Goal: Information Seeking & Learning: Learn about a topic

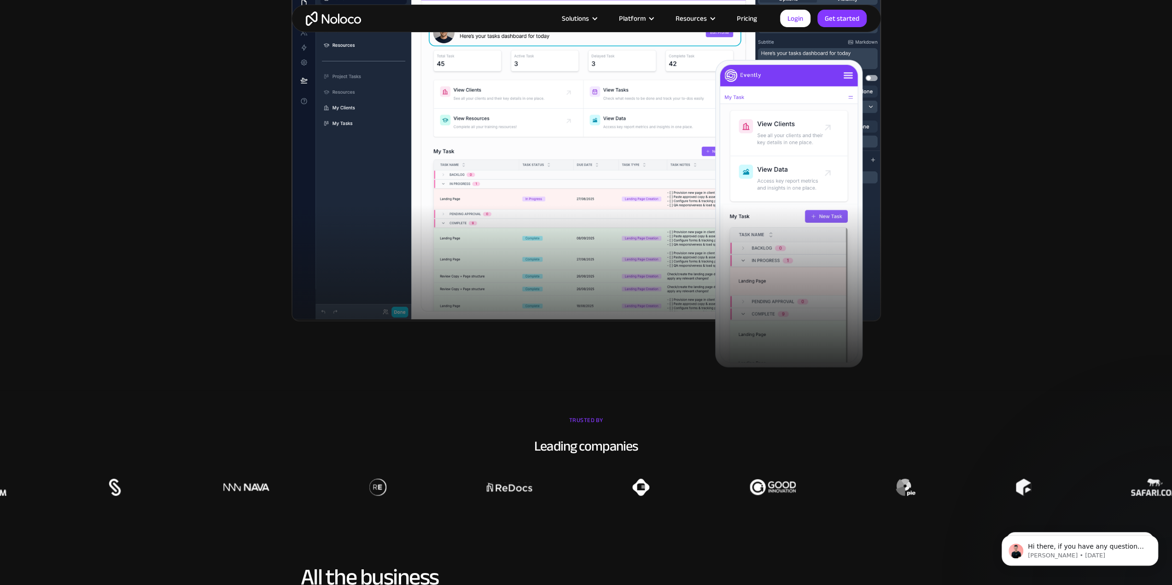
scroll to position [549, 0]
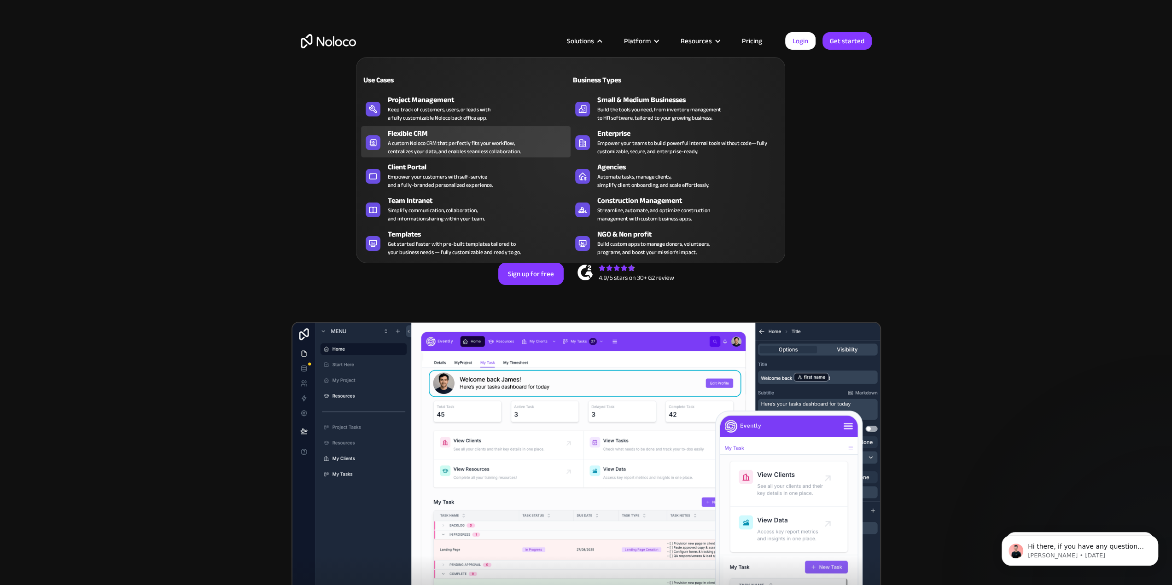
click at [423, 146] on div "A custom Noloco CRM that perfectly fits your workflow, centralizes your data, a…" at bounding box center [454, 147] width 133 height 17
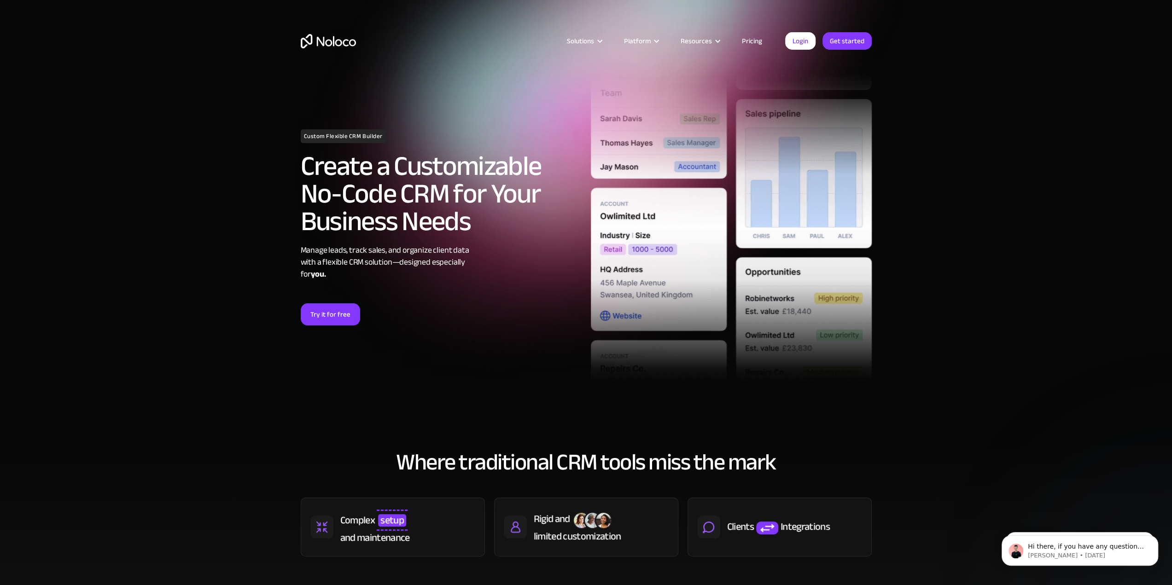
click at [313, 270] on strong "you." at bounding box center [318, 274] width 15 height 15
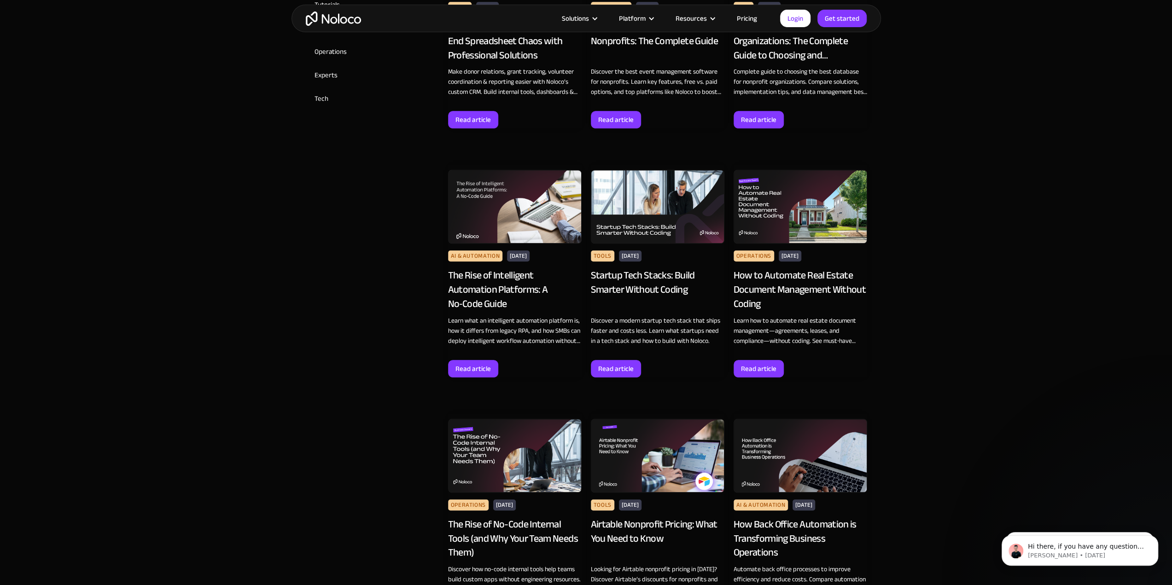
scroll to position [634, 0]
click at [655, 274] on div "Startup Tech Stacks: Build Smarter Without Coding" at bounding box center [658, 289] width 134 height 42
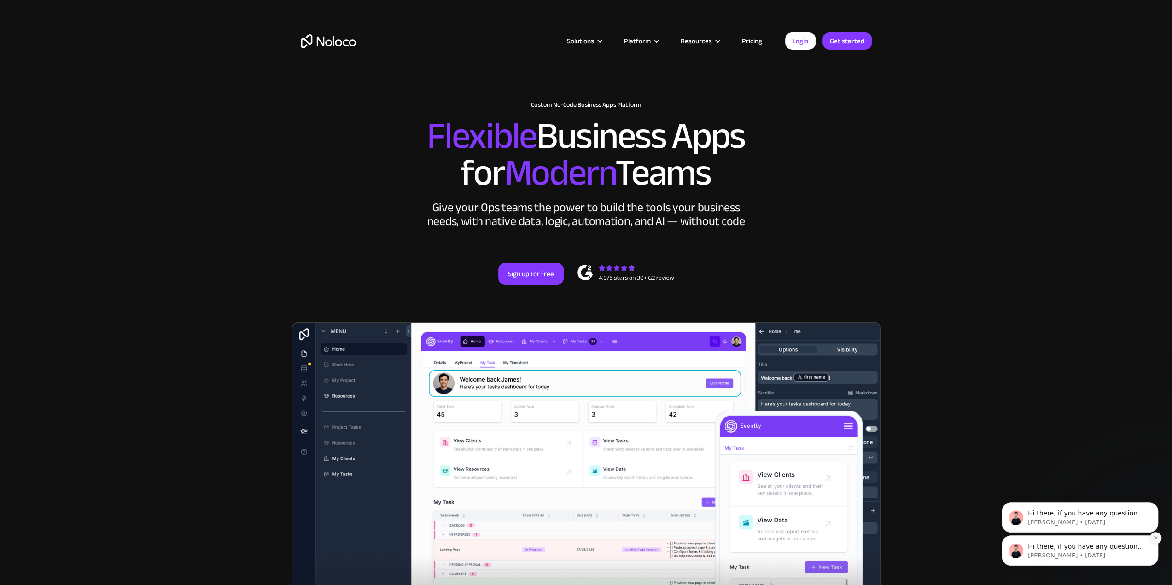
click at [1157, 541] on button "Dismiss notification" at bounding box center [1155, 538] width 12 height 12
click at [1156, 540] on icon "Dismiss notification" at bounding box center [1155, 537] width 5 height 5
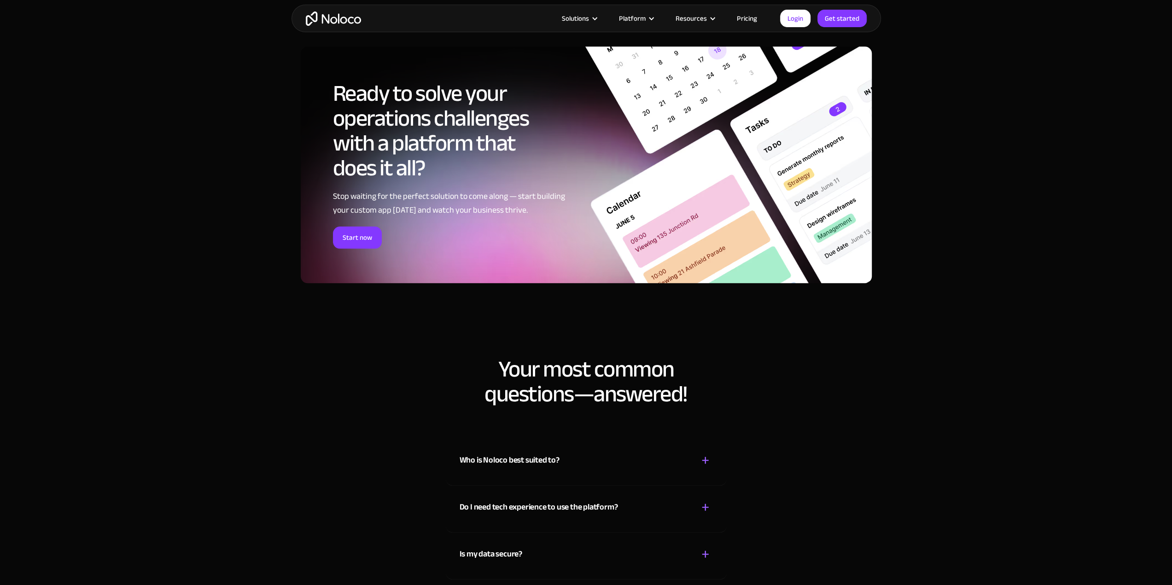
scroll to position [4455, 0]
